Goal: Find specific page/section: Find specific page/section

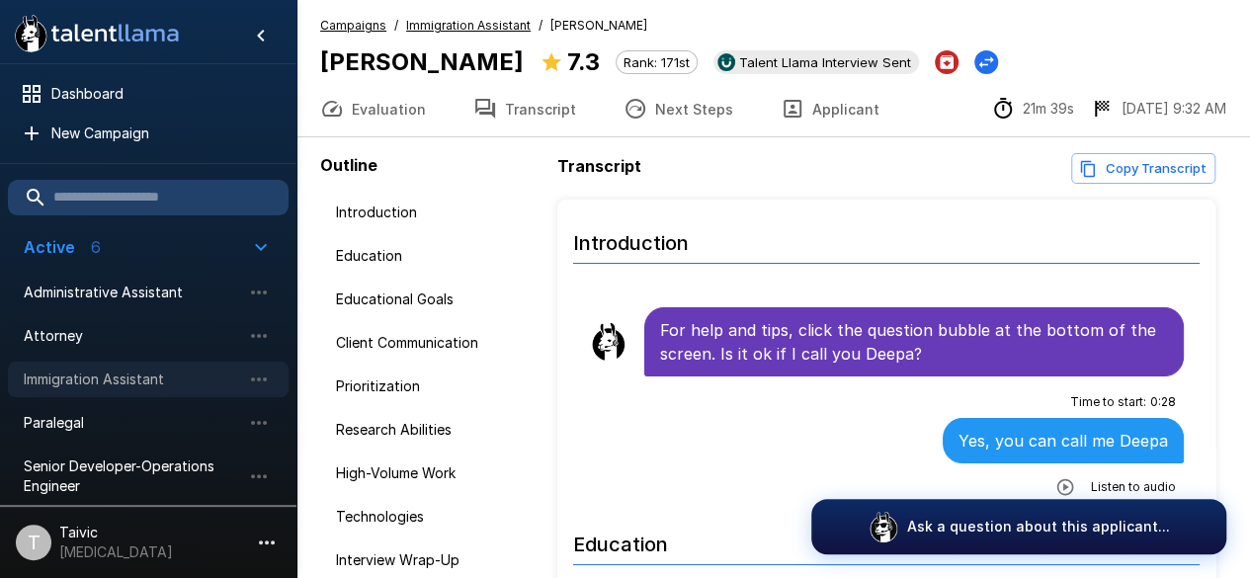
click at [178, 383] on span "Immigration Assistant" at bounding box center [132, 379] width 217 height 20
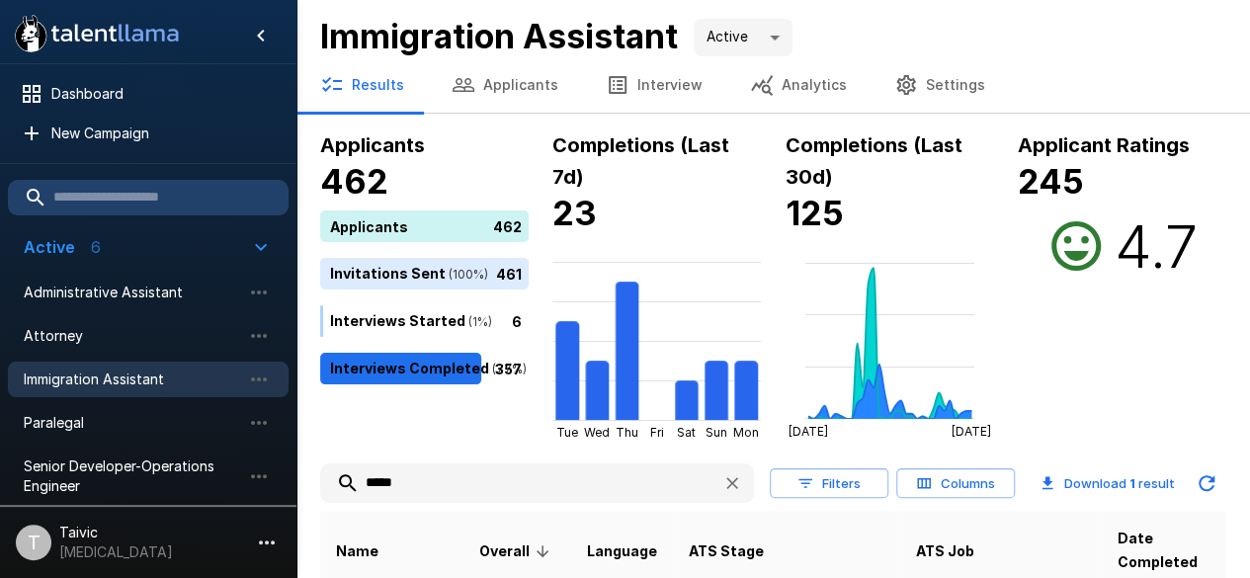
click at [531, 499] on input "*****" at bounding box center [513, 483] width 386 height 36
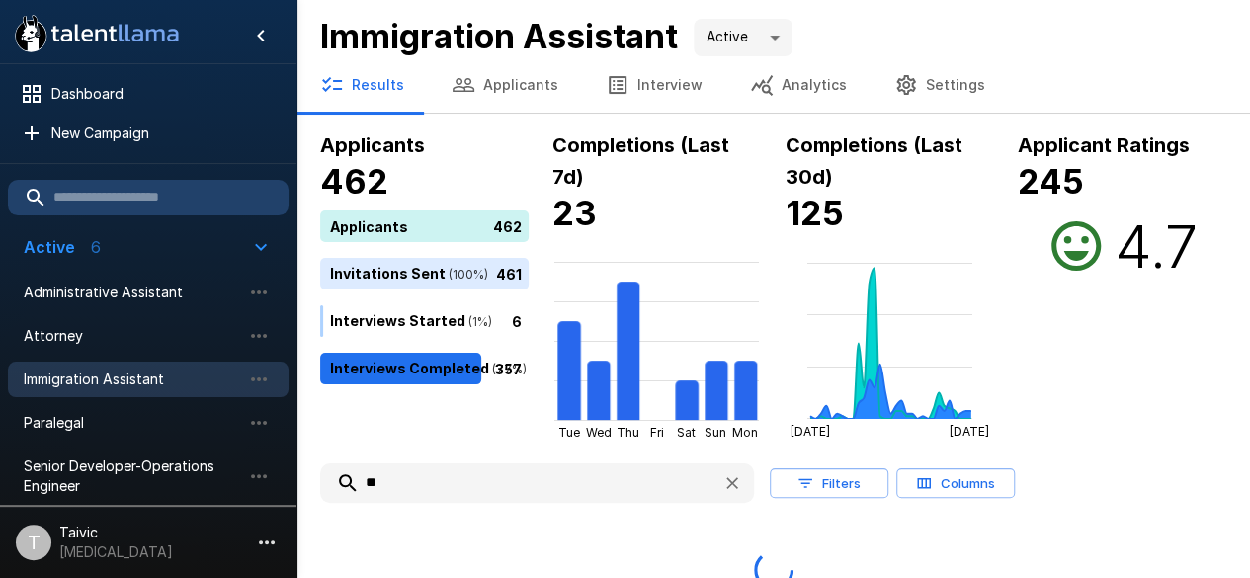
type input "*"
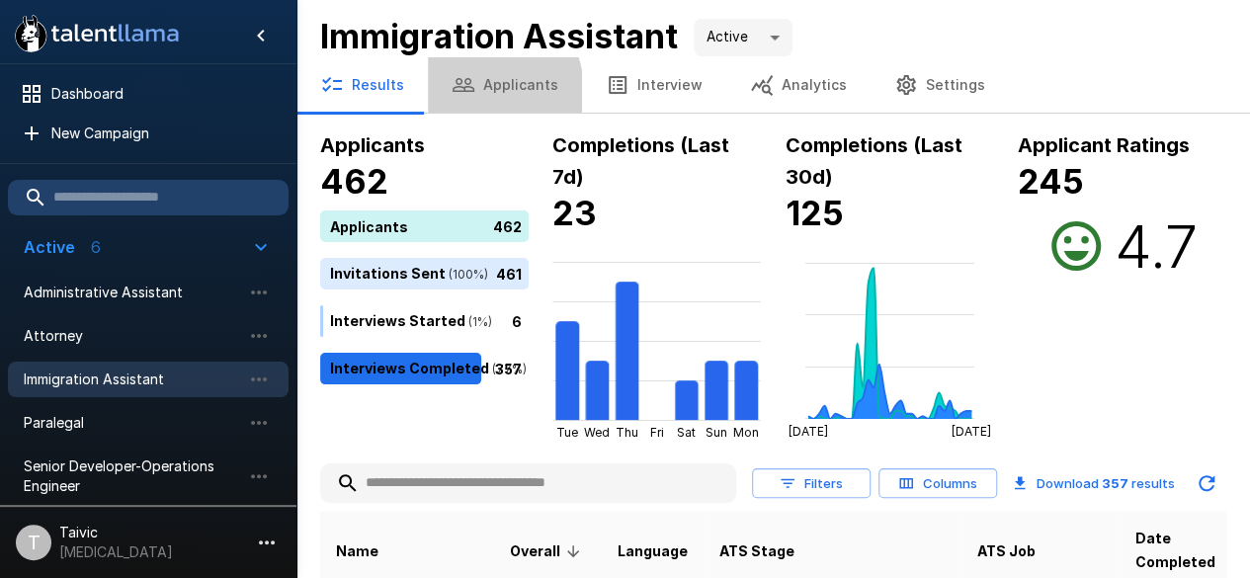
click at [454, 94] on icon "button" at bounding box center [463, 85] width 24 height 24
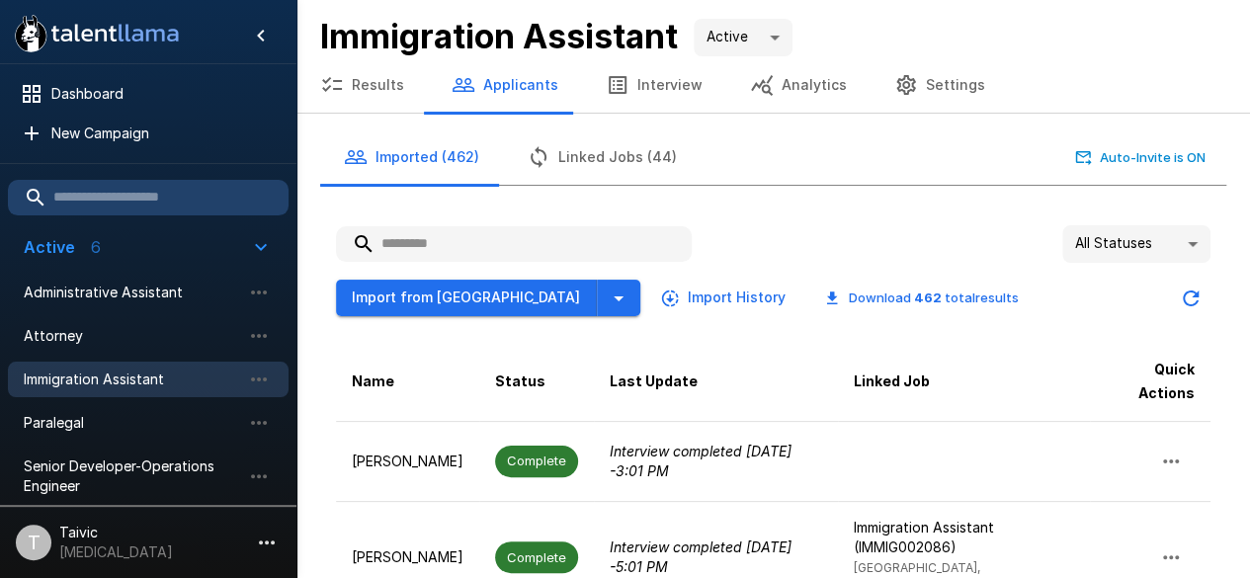
click at [464, 251] on input "text" at bounding box center [514, 244] width 356 height 36
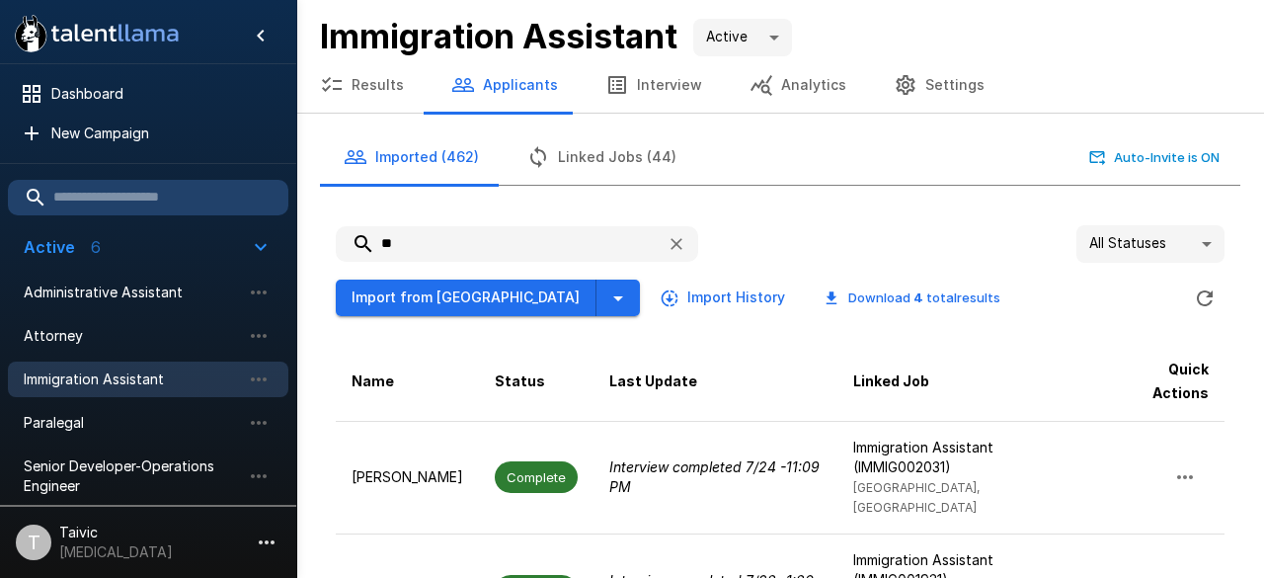
type input "*"
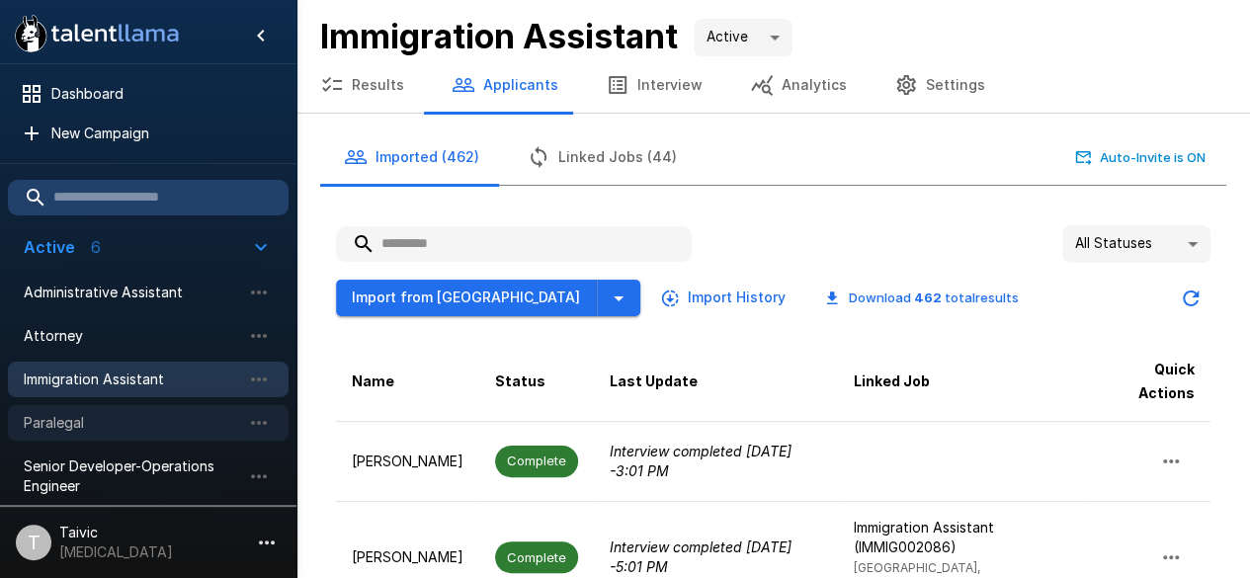
click at [172, 416] on span "Paralegal" at bounding box center [132, 423] width 217 height 20
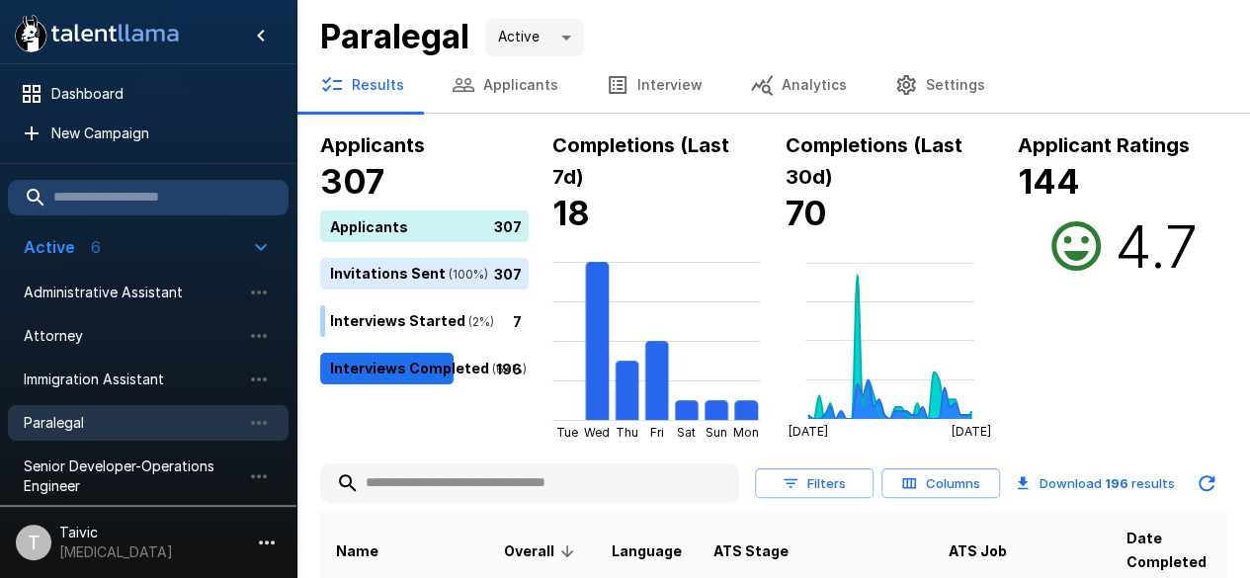
click at [413, 475] on input "text" at bounding box center [529, 483] width 419 height 36
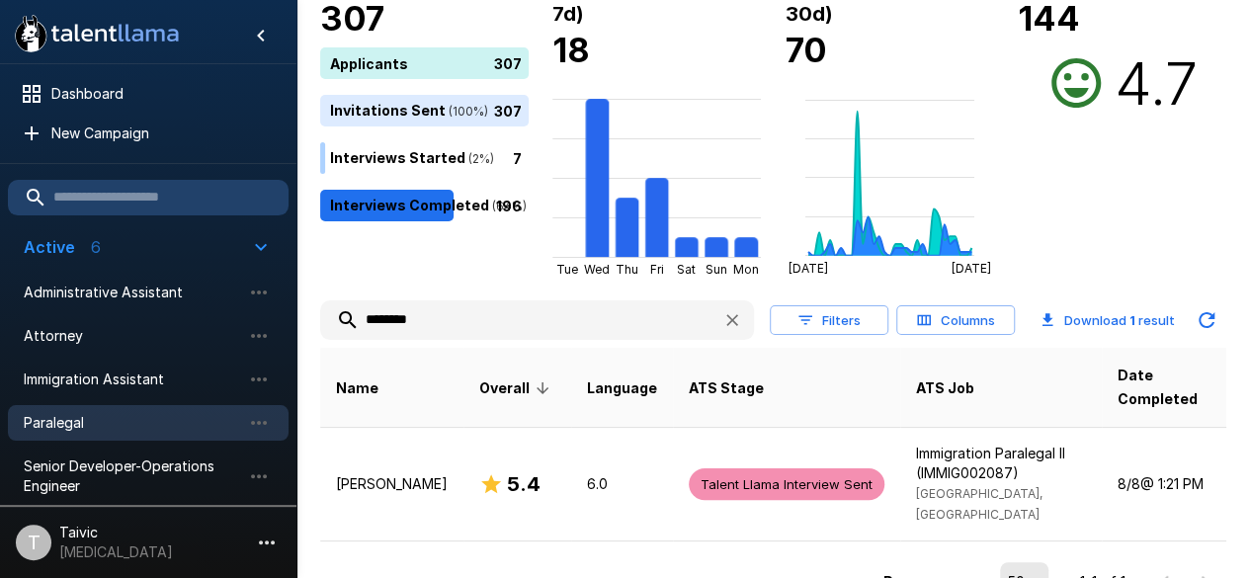
scroll to position [164, 0]
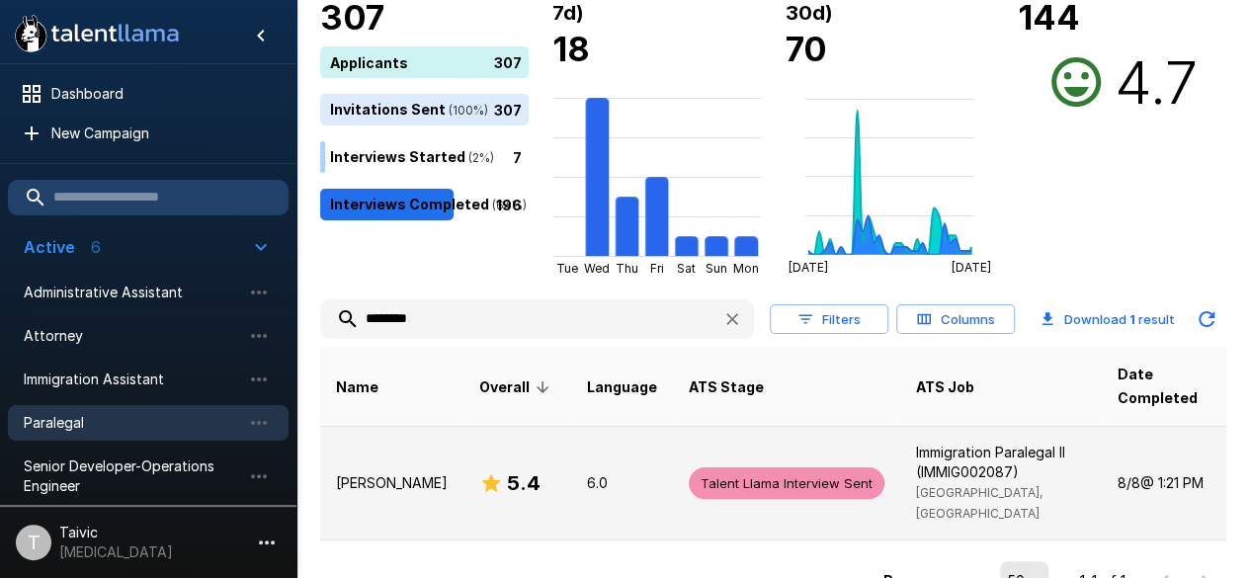
type input "********"
click at [371, 473] on p "[PERSON_NAME]" at bounding box center [392, 483] width 112 height 20
